Goal: Communication & Community: Answer question/provide support

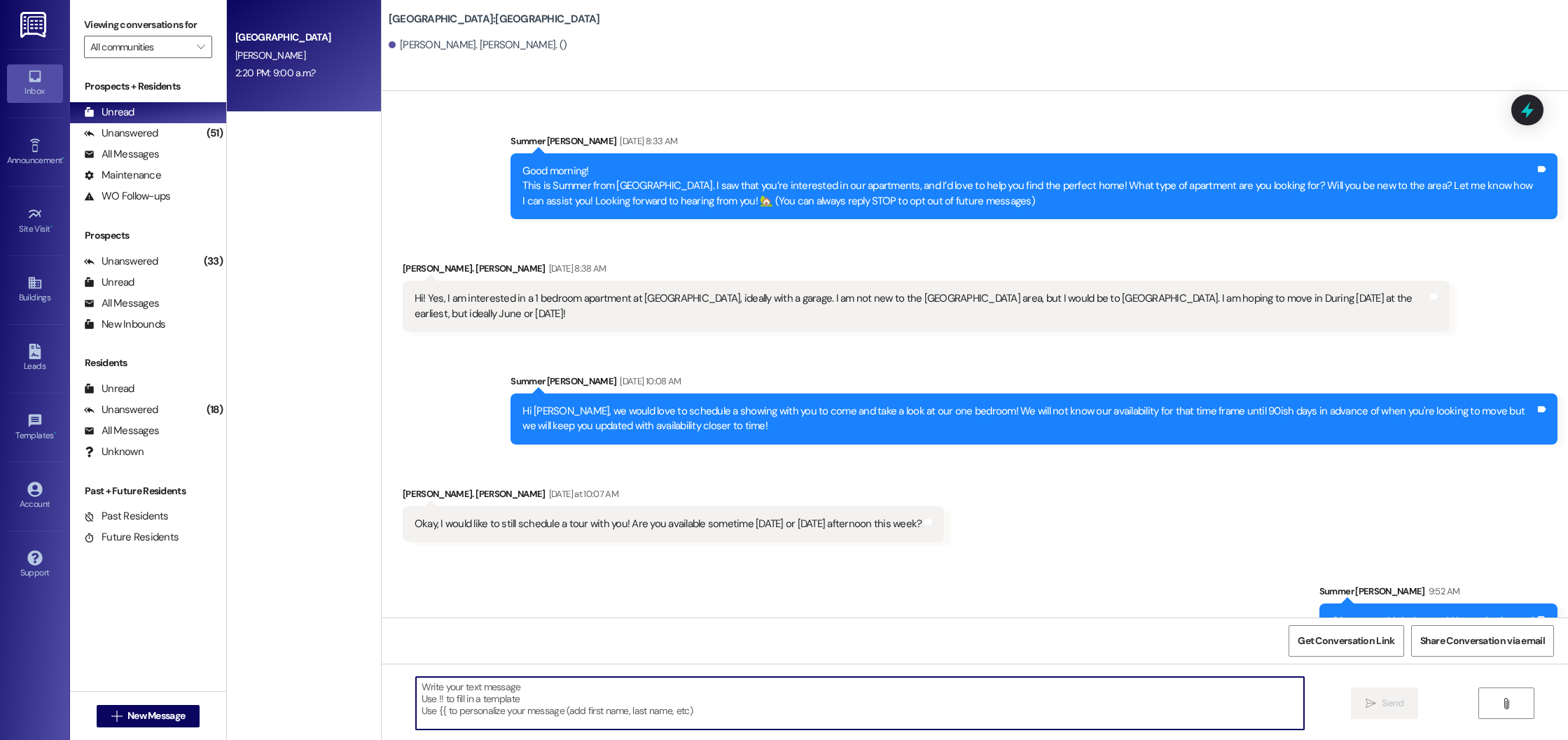
scroll to position [697, 0]
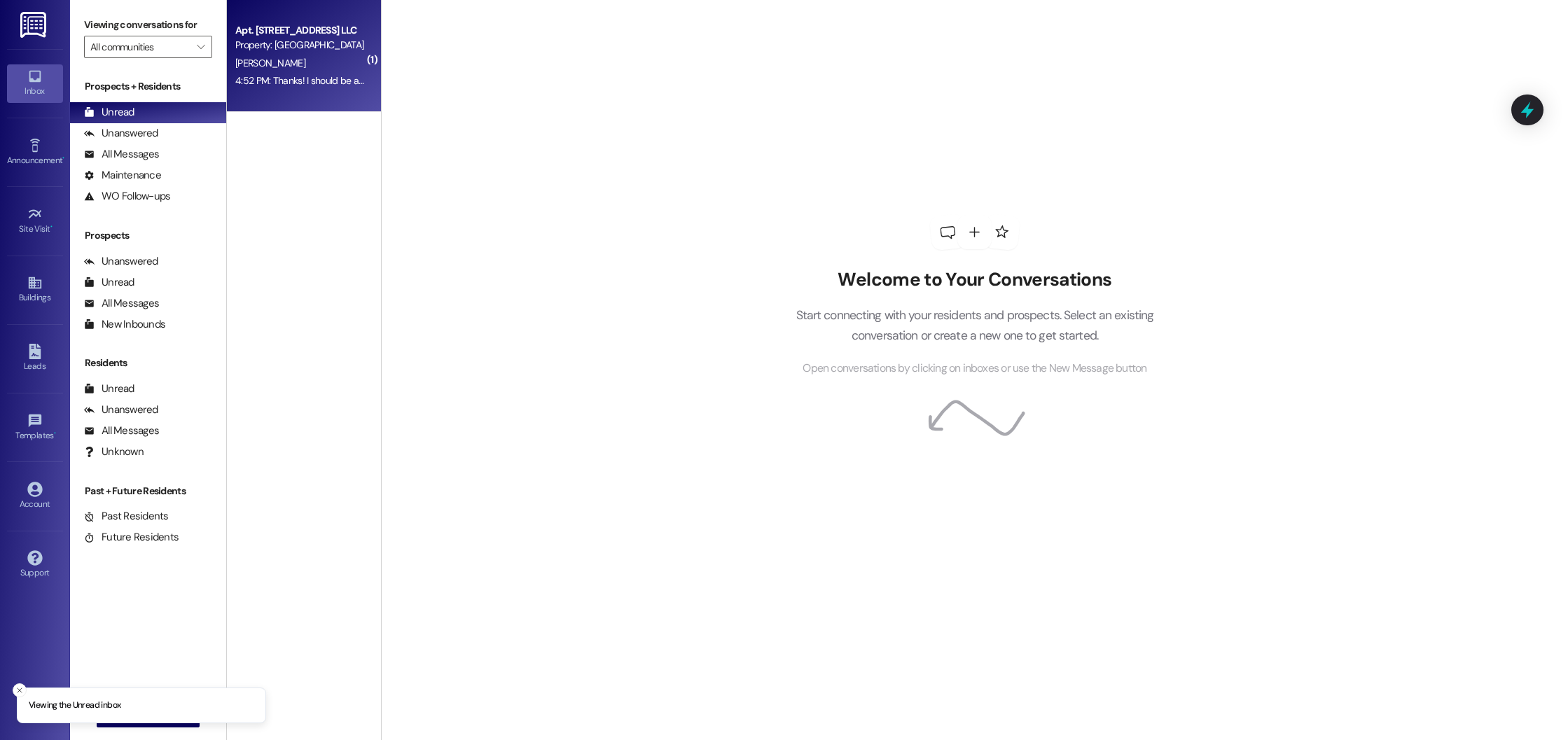
click at [275, 86] on div "4:52 PM: Thanks! I should be able to retrieve it tomorrow morning around 8:30 i…" at bounding box center [447, 80] width 424 height 12
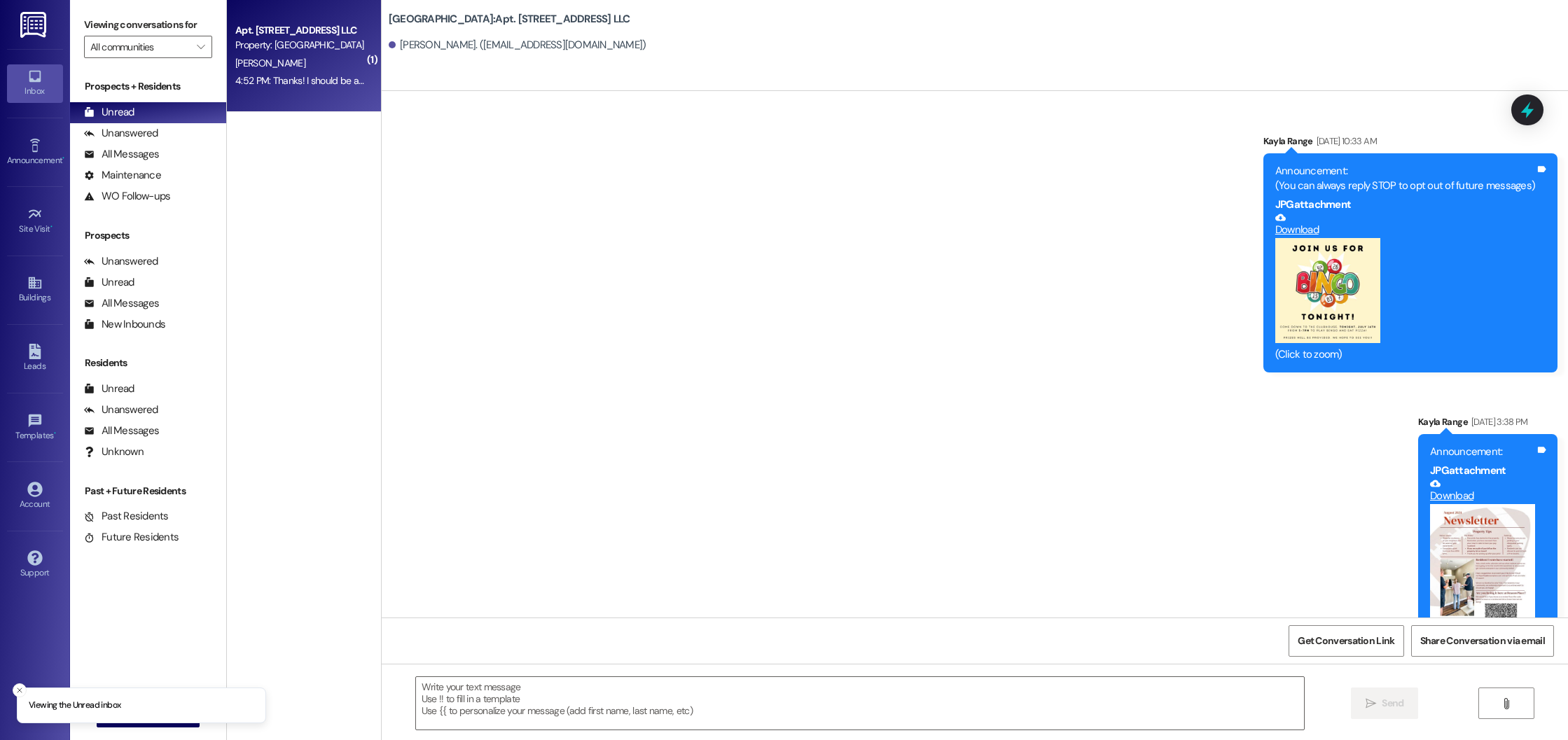
scroll to position [22218, 0]
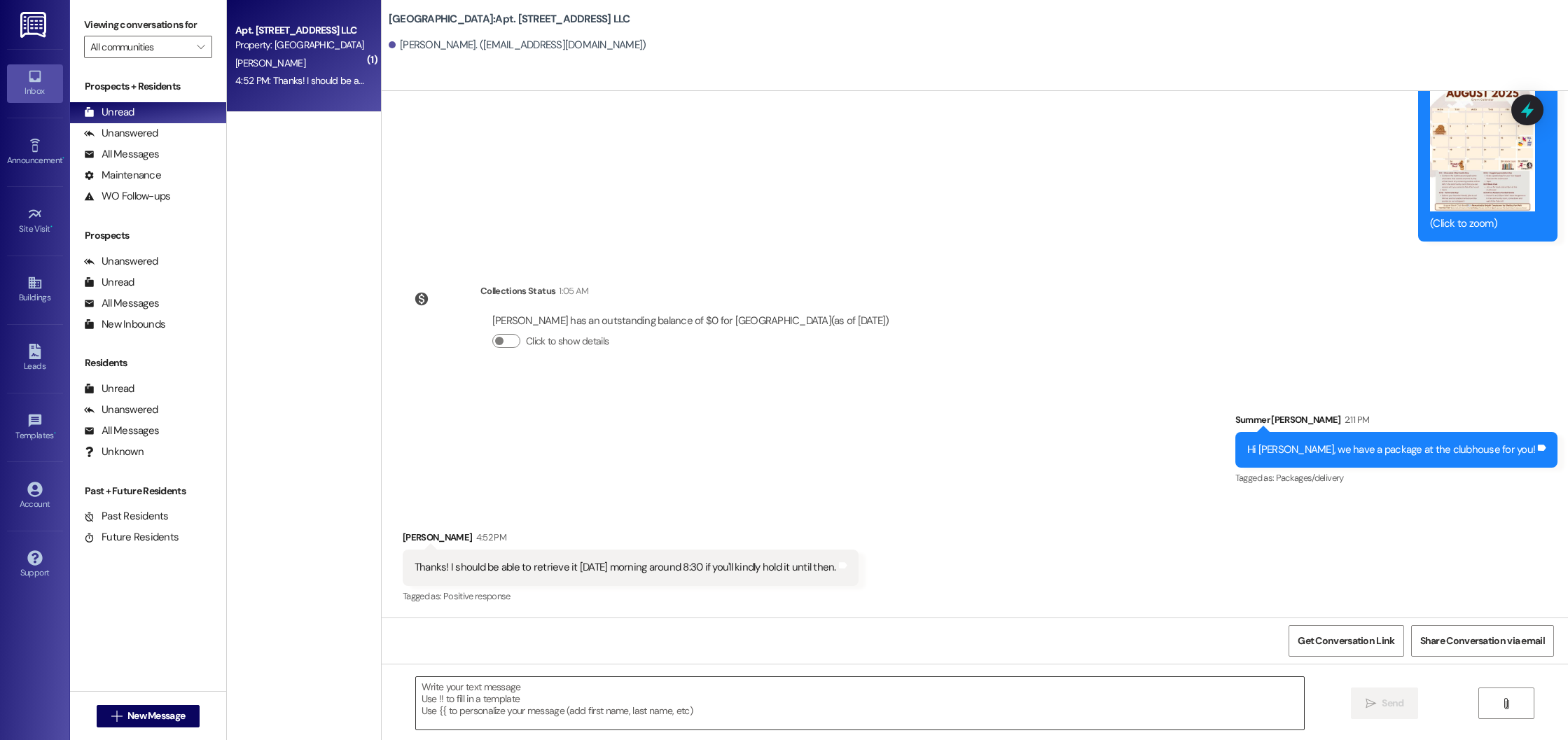
click at [502, 708] on textarea at bounding box center [860, 703] width 889 height 52
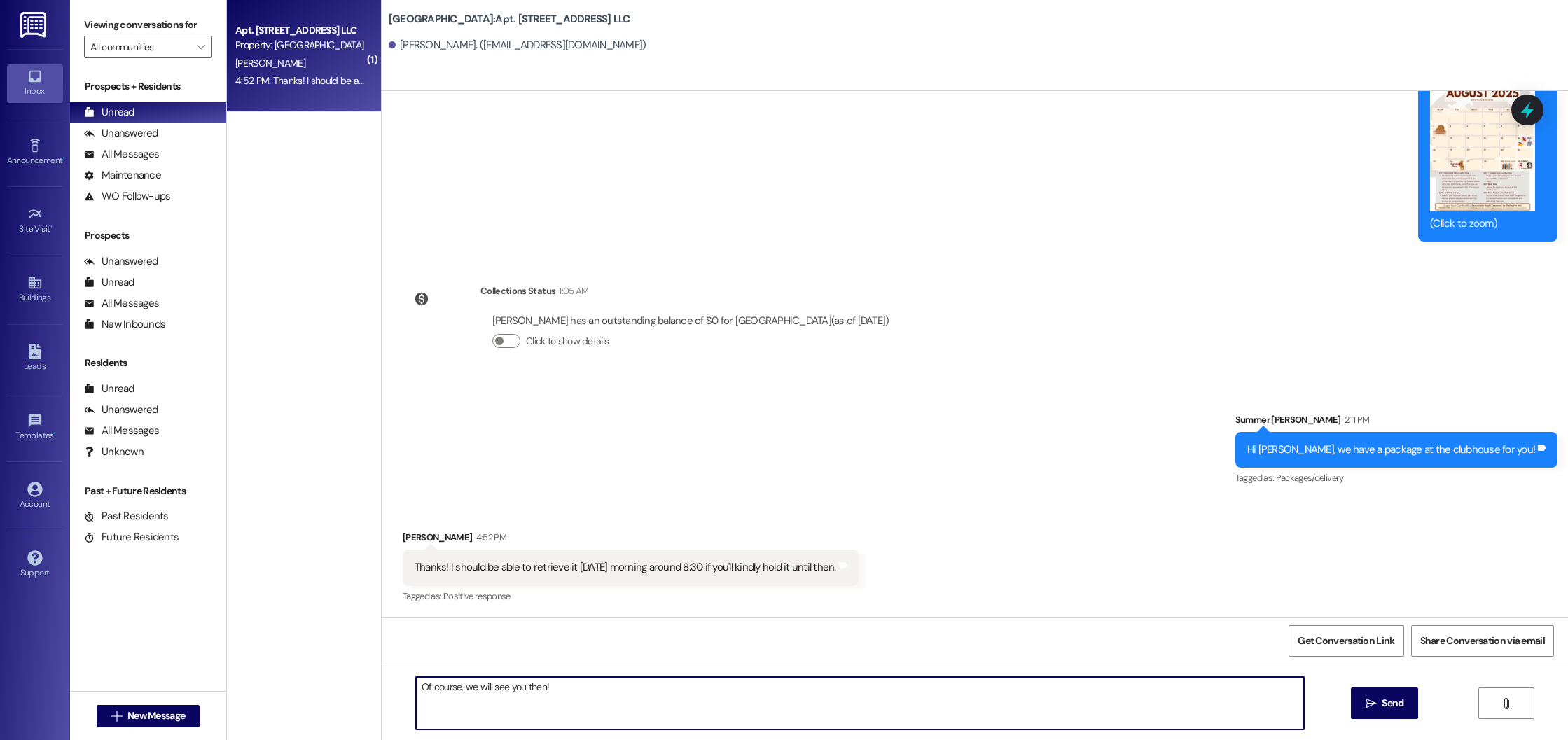
type textarea "Of course, we will see you then!"
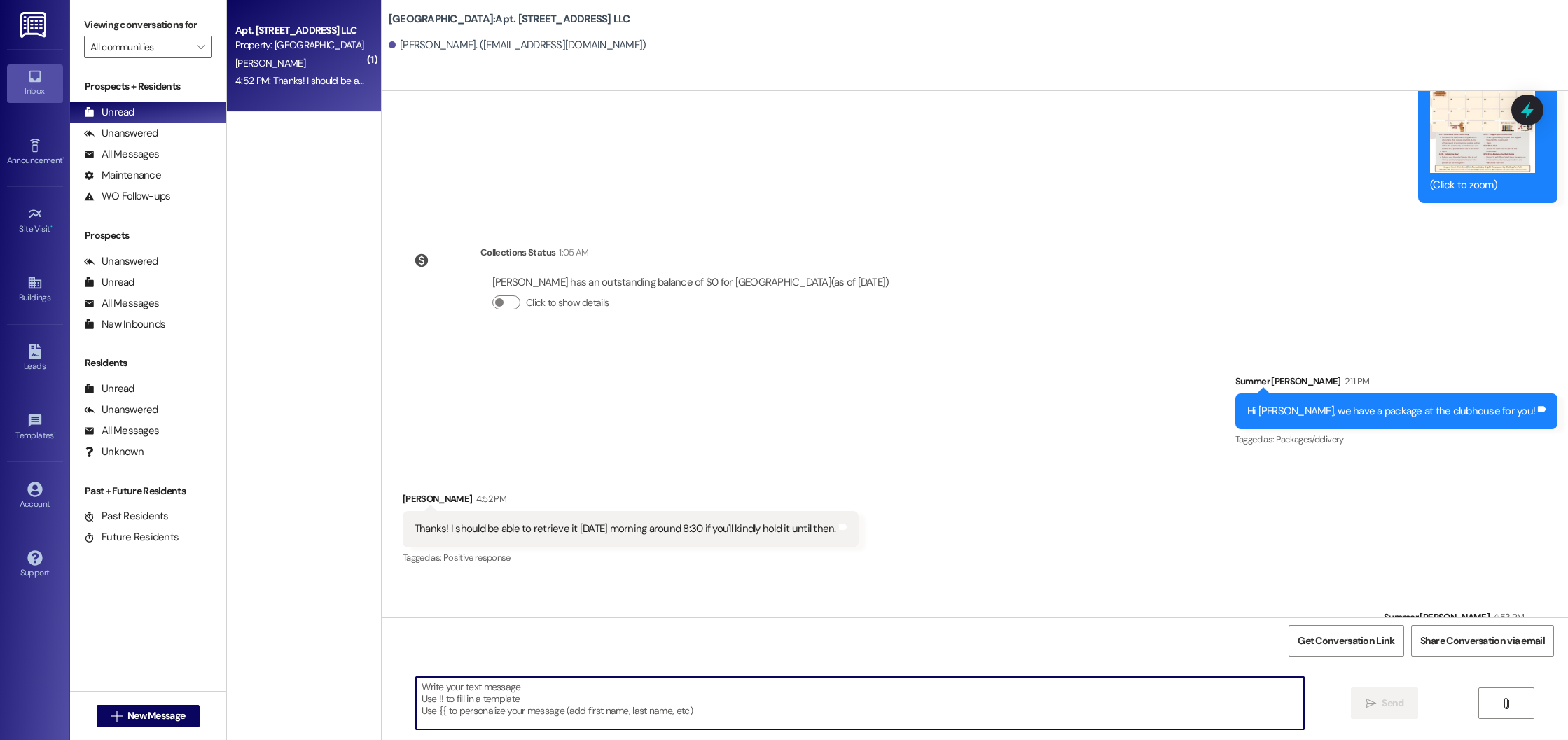
scroll to position [22315, 0]
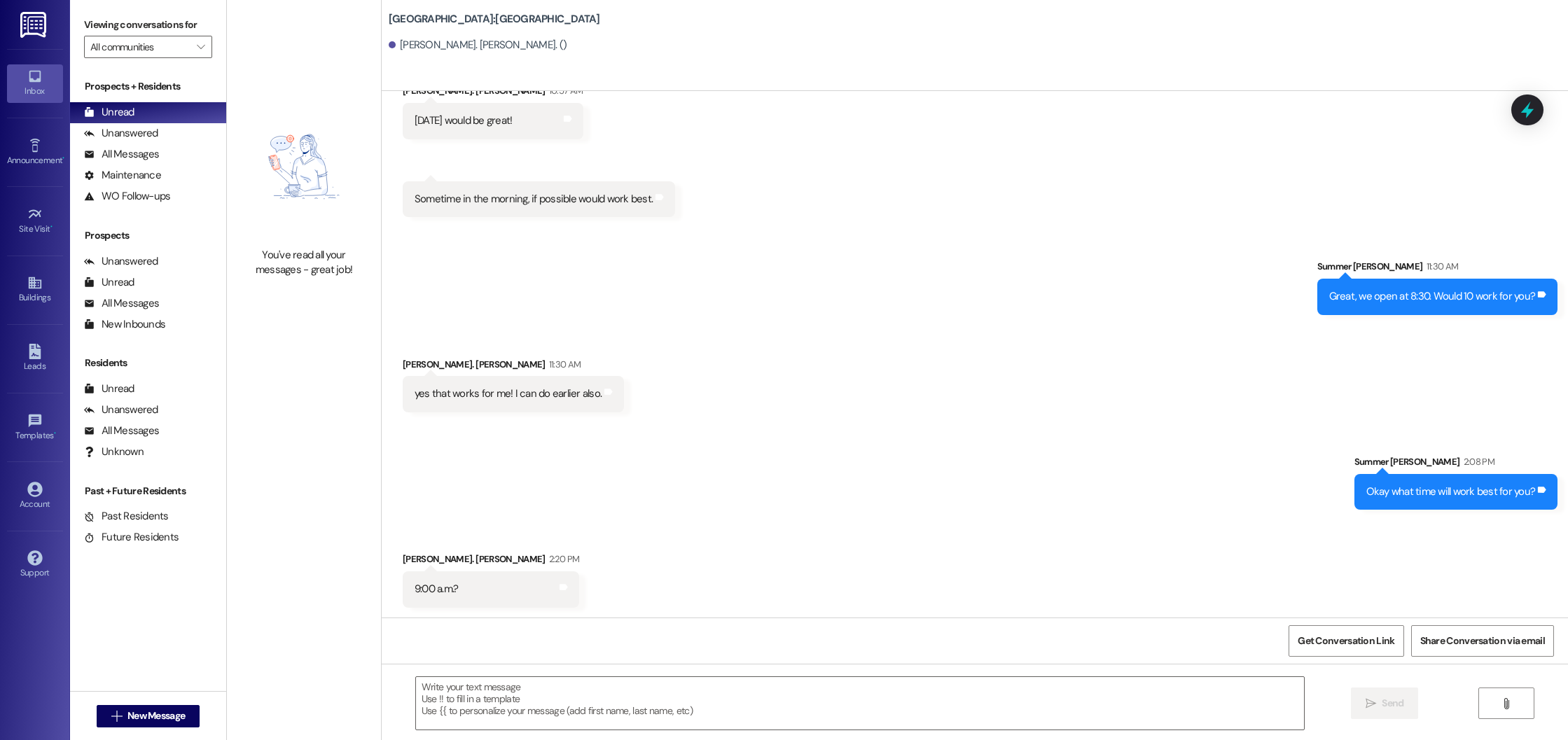
scroll to position [697, 0]
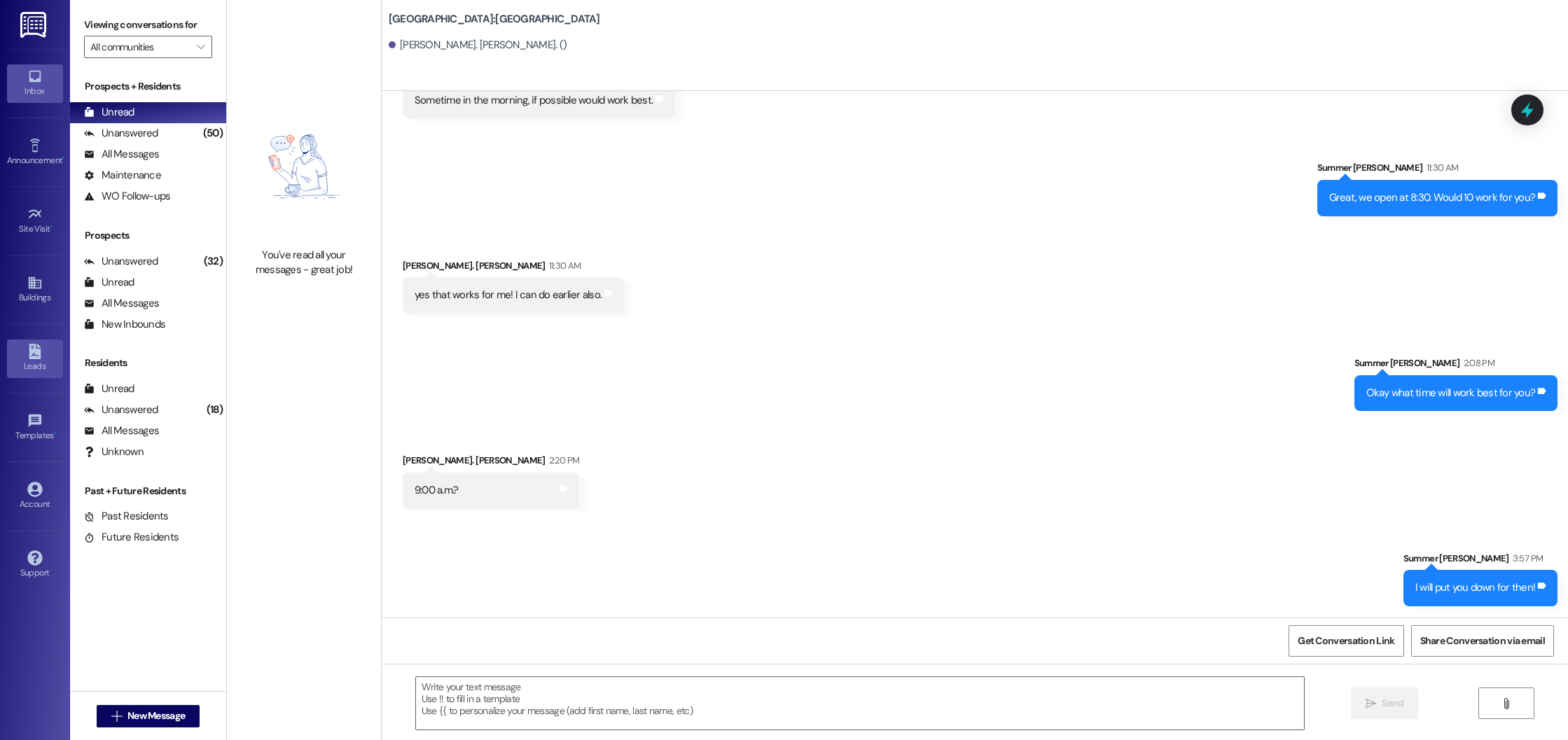
click at [24, 344] on link "Leads" at bounding box center [35, 358] width 56 height 37
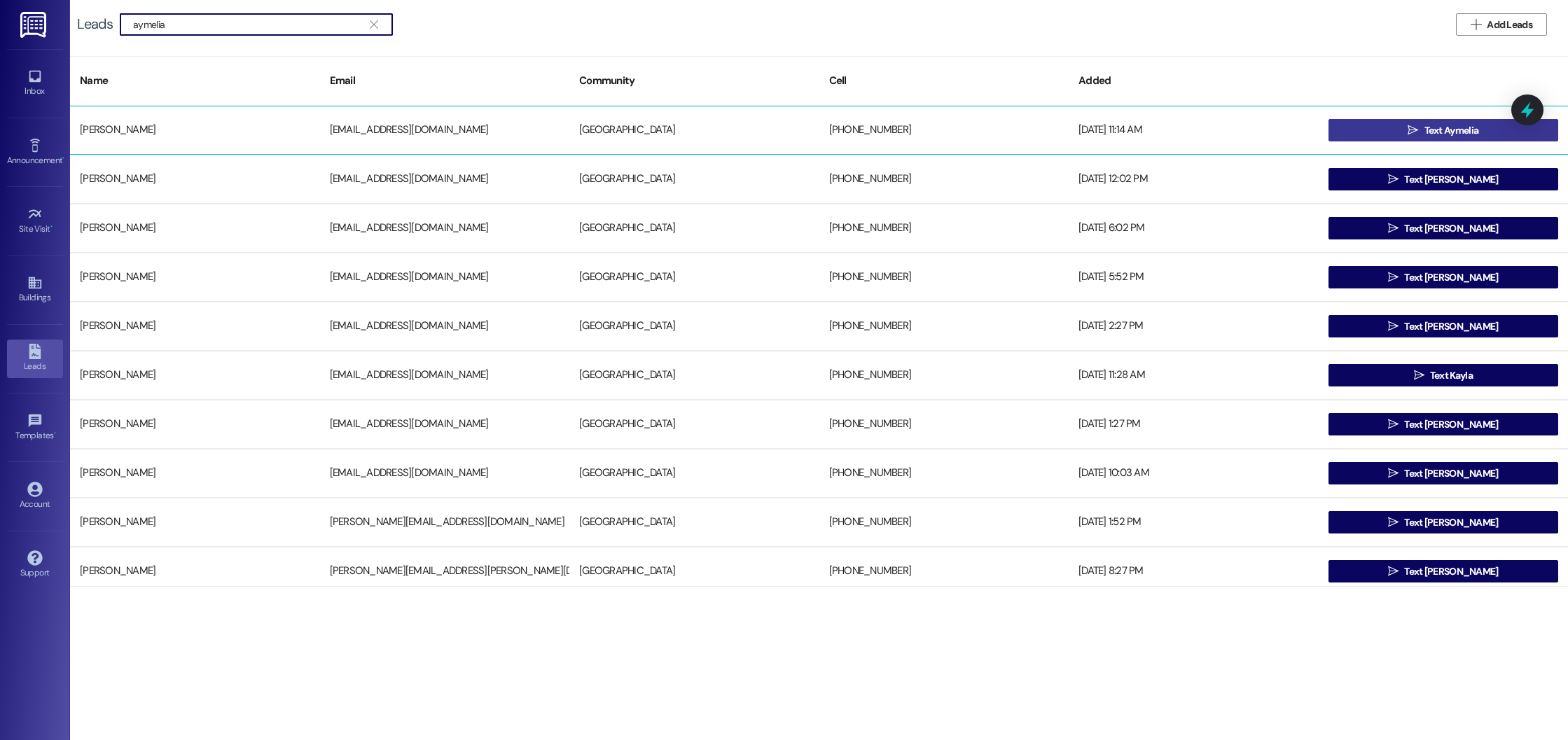
type input "aymelia"
click at [1425, 126] on span "Text Aymelia" at bounding box center [1452, 130] width 55 height 15
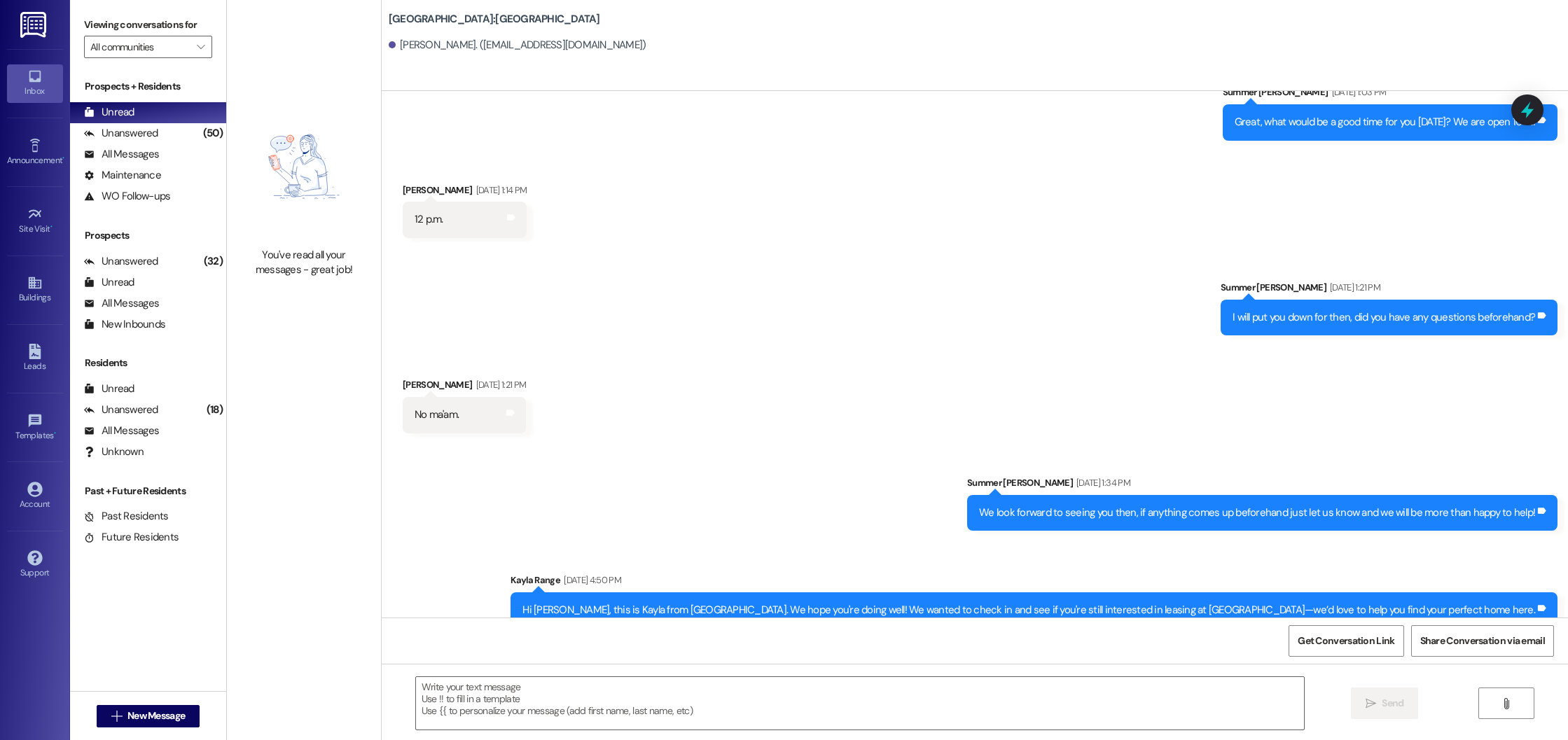
scroll to position [536, 0]
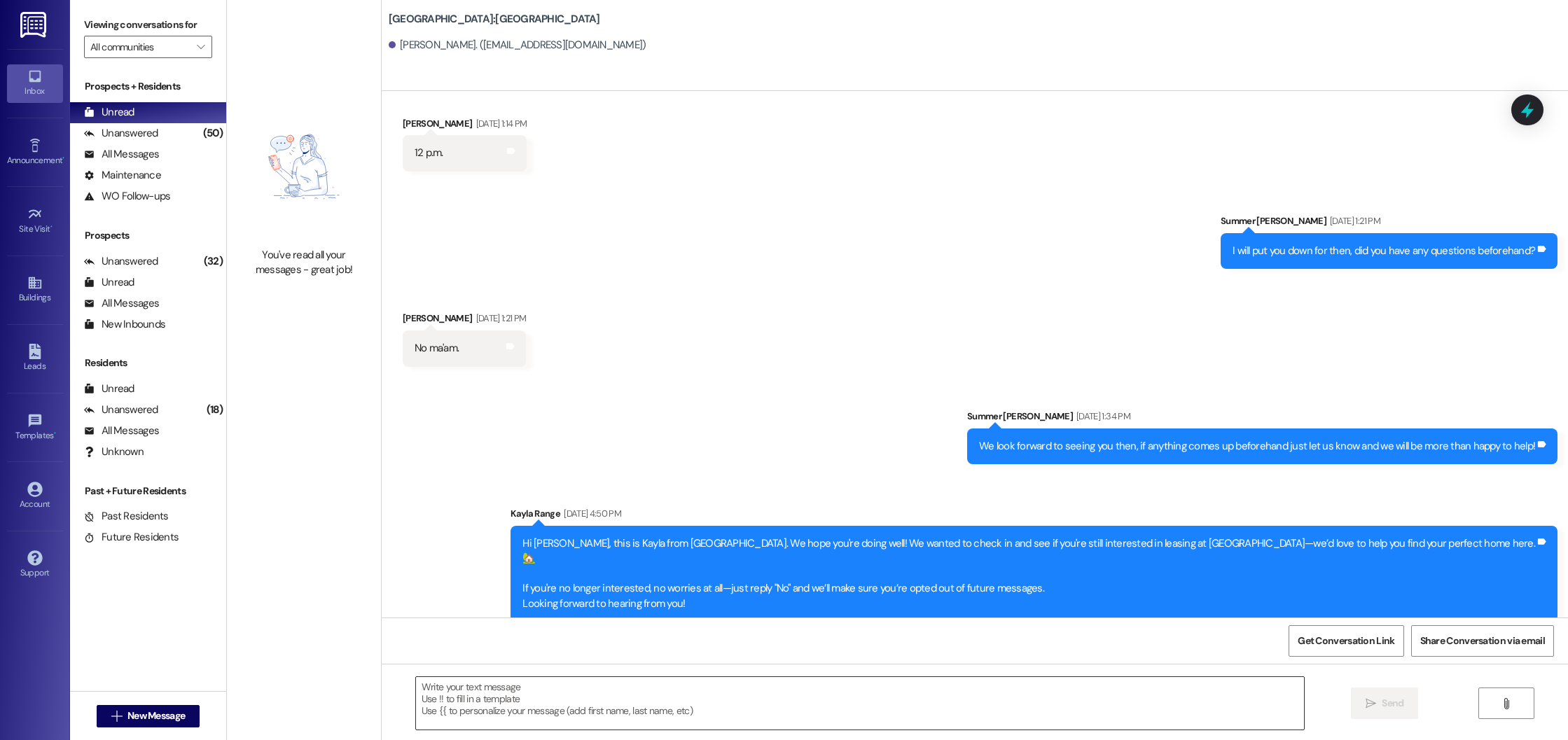
click at [697, 691] on textarea at bounding box center [860, 703] width 889 height 52
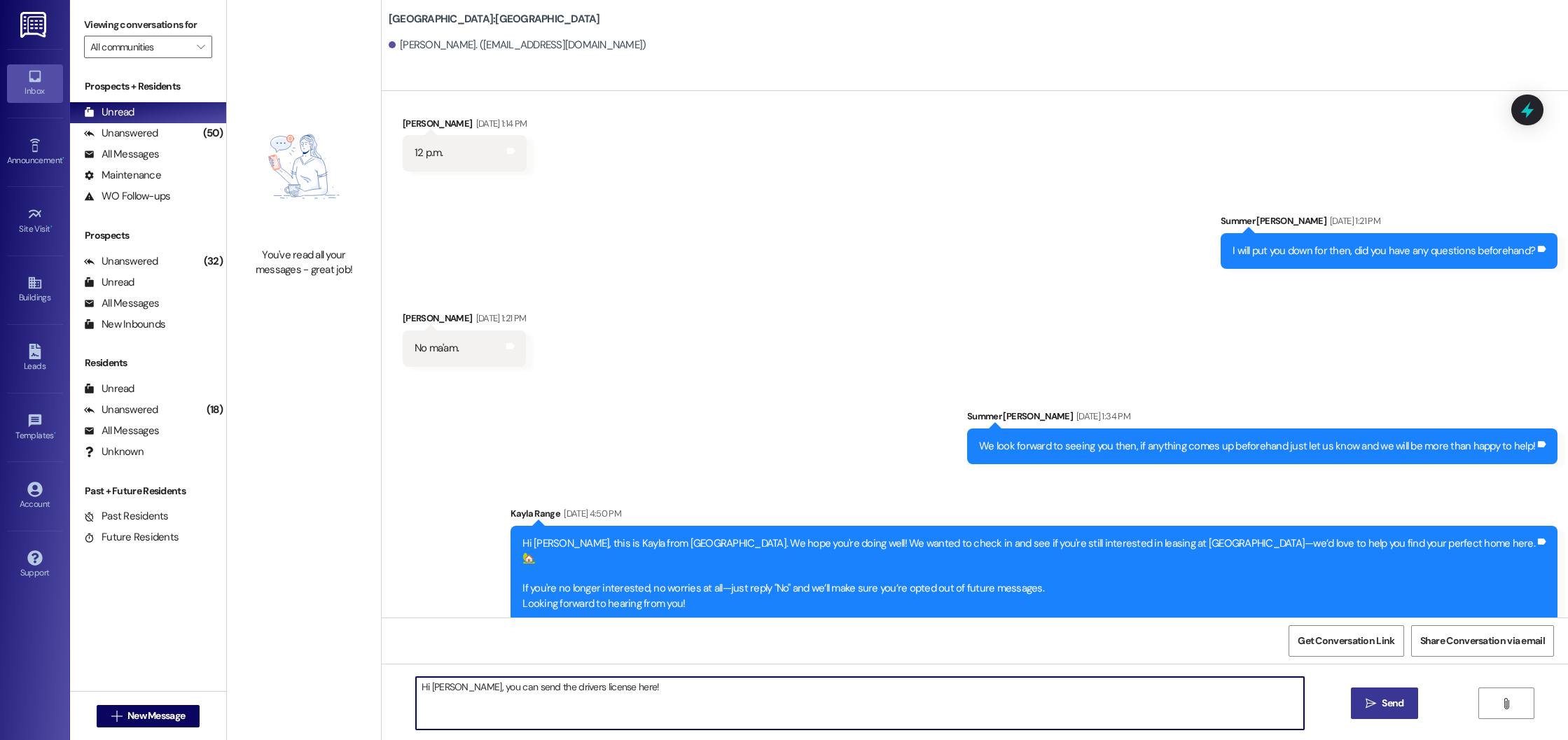
type textarea "Hi [PERSON_NAME], you can send the drivers license here!"
click at [1374, 711] on button " Send" at bounding box center [1385, 703] width 68 height 31
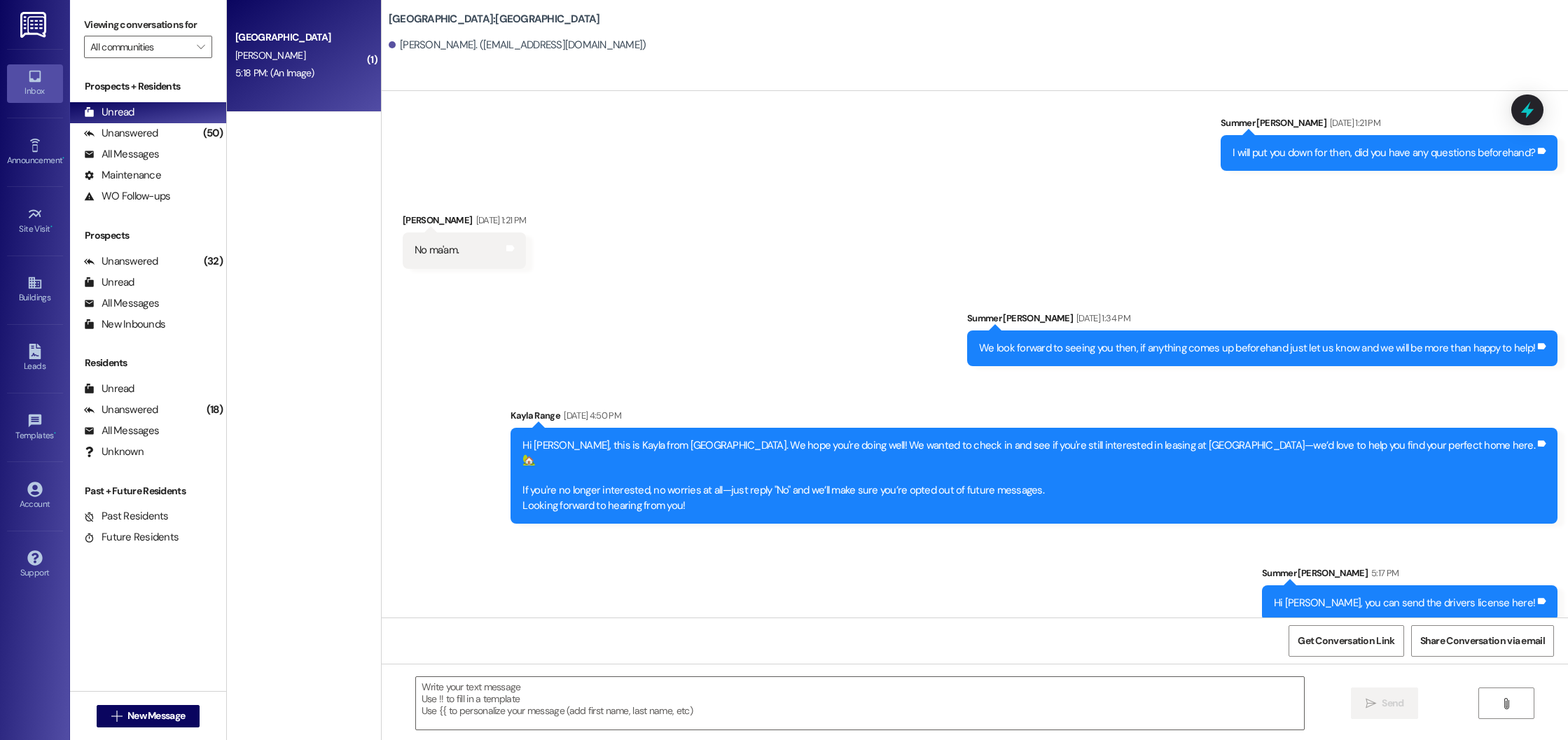
scroll to position [935, 0]
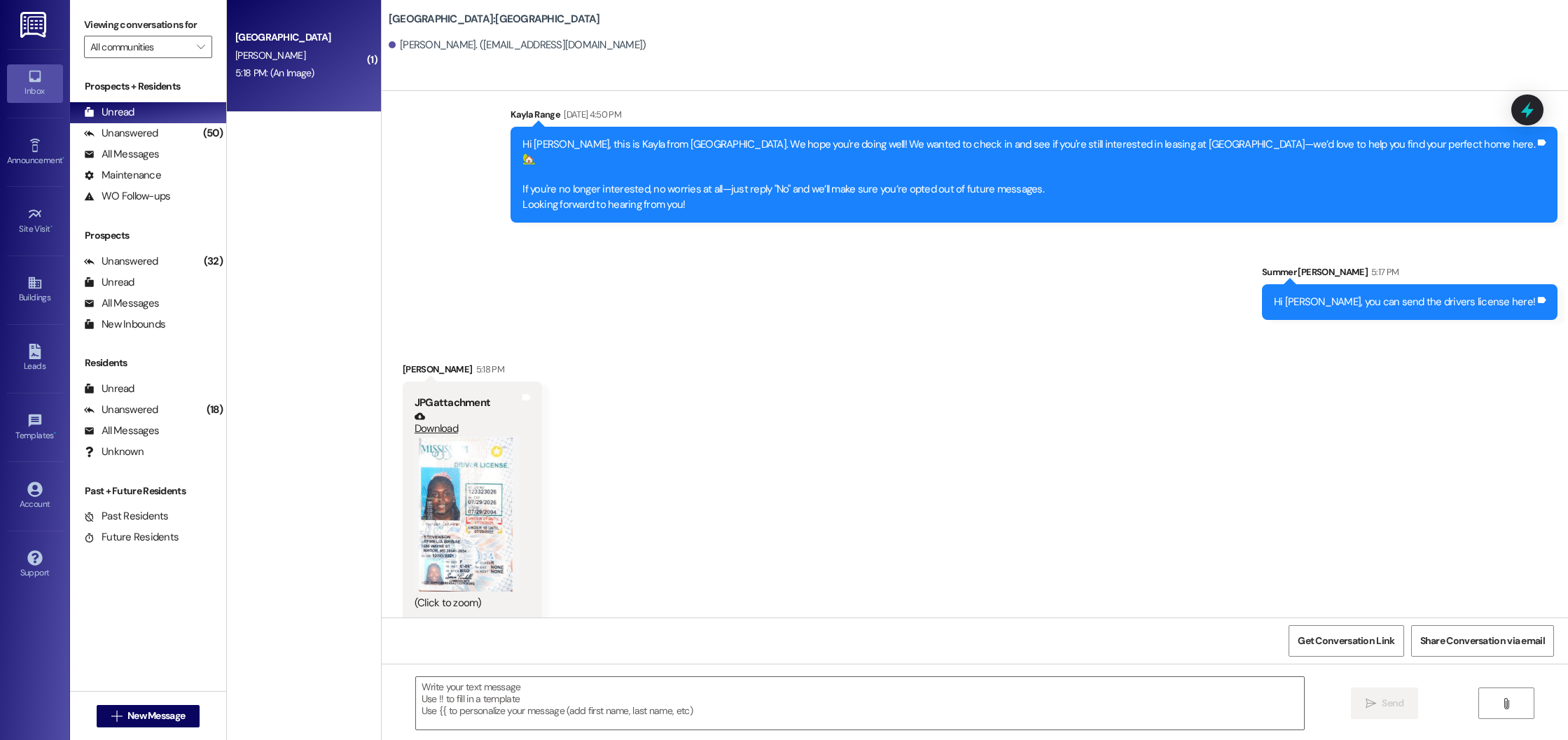
click at [443, 455] on button "Zoom image" at bounding box center [467, 514] width 105 height 155
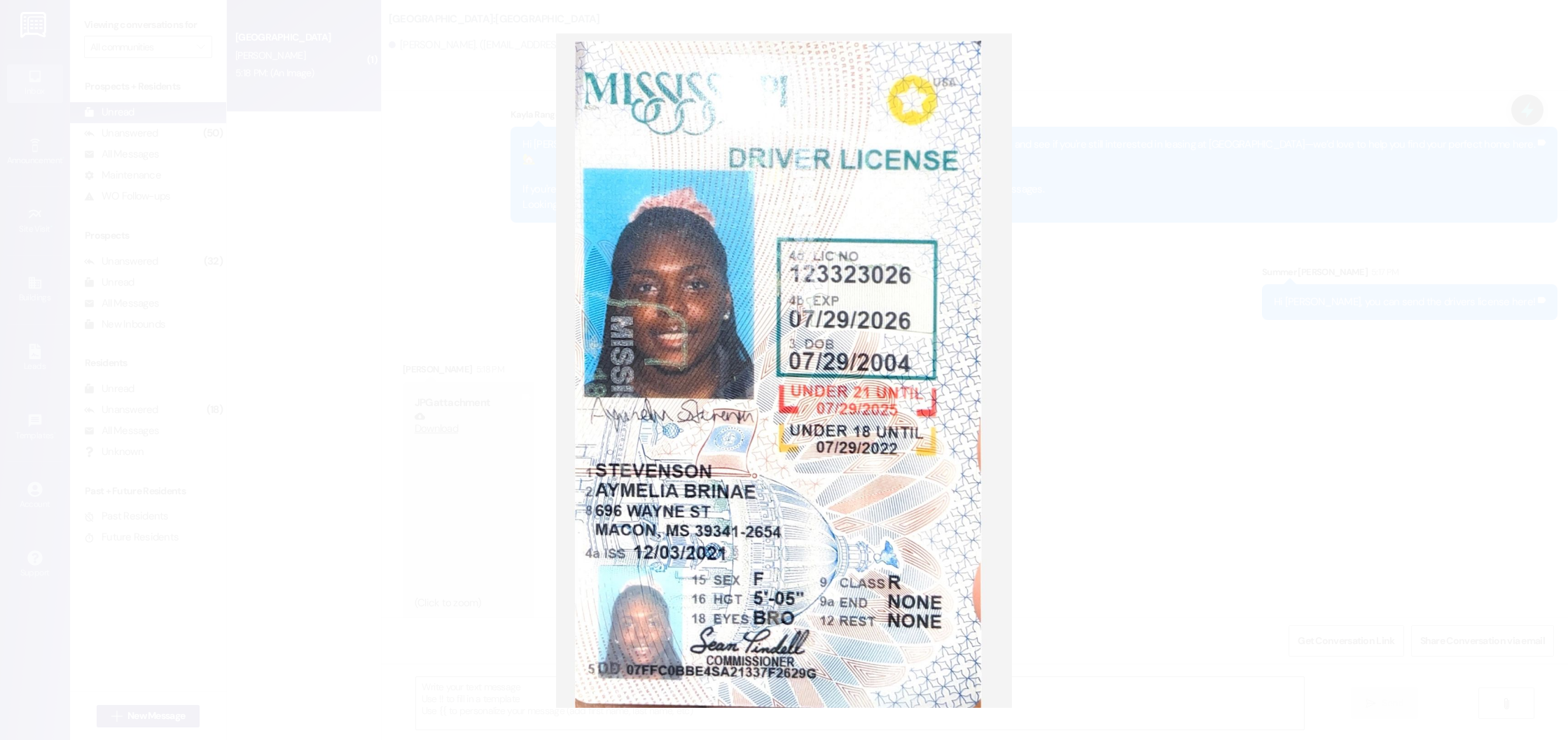
click at [1085, 351] on button "Unzoom image" at bounding box center [784, 370] width 1568 height 740
